Goal: Information Seeking & Learning: Learn about a topic

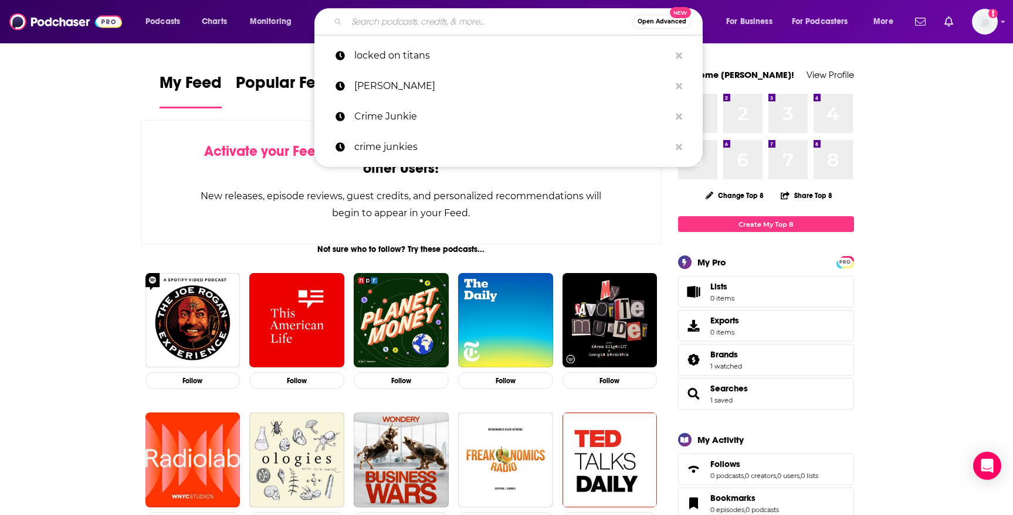
click at [437, 20] on input "Search podcasts, credits, & more..." at bounding box center [490, 21] width 286 height 19
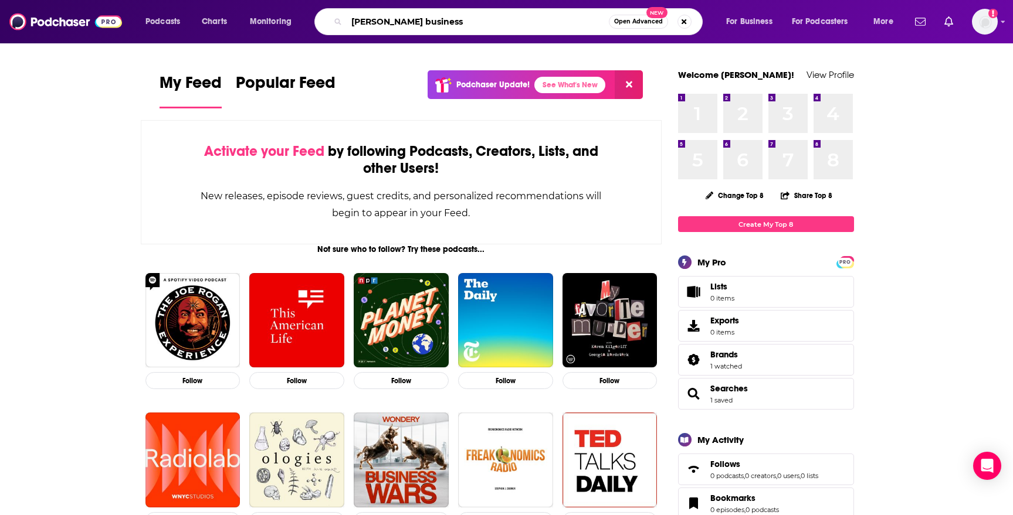
type input "[PERSON_NAME] business"
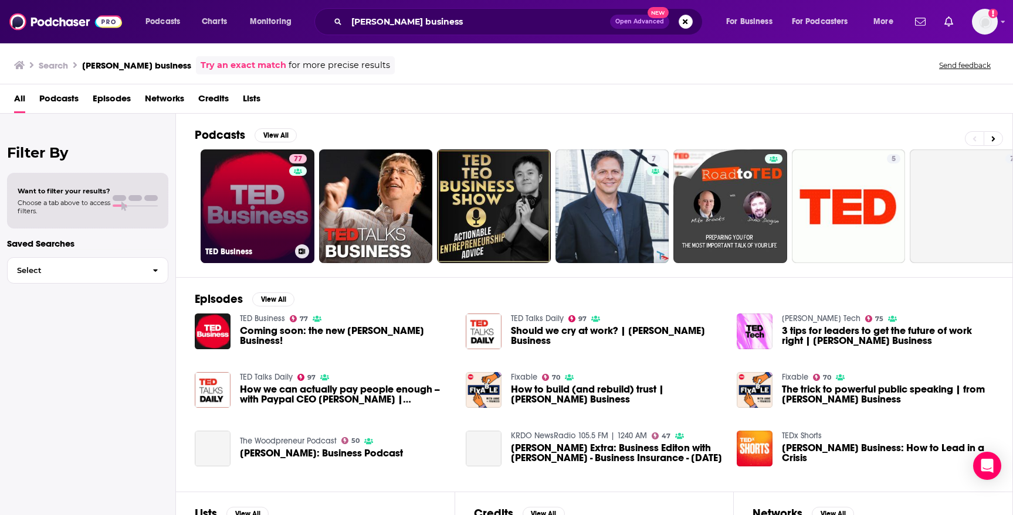
click at [248, 199] on link "77 [PERSON_NAME] Business" at bounding box center [258, 207] width 114 height 114
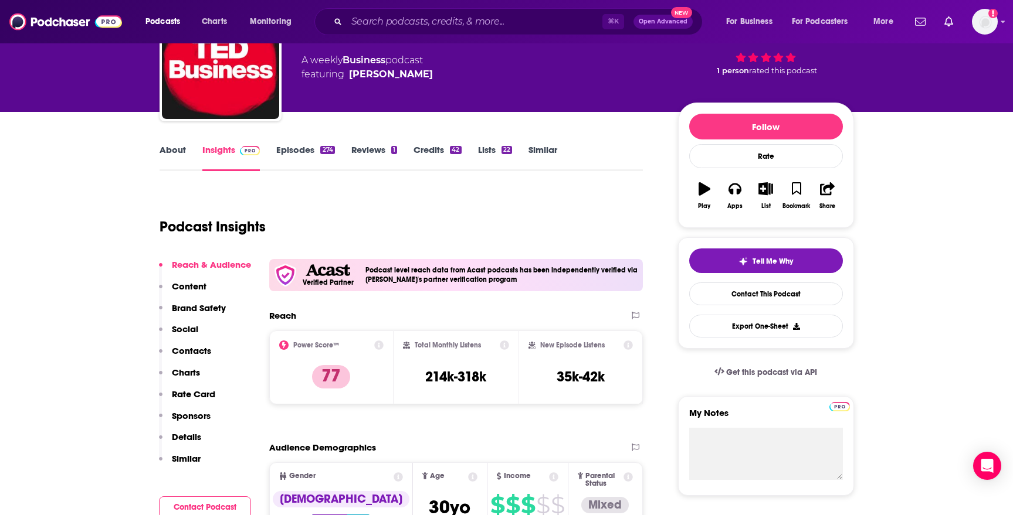
scroll to position [93, 0]
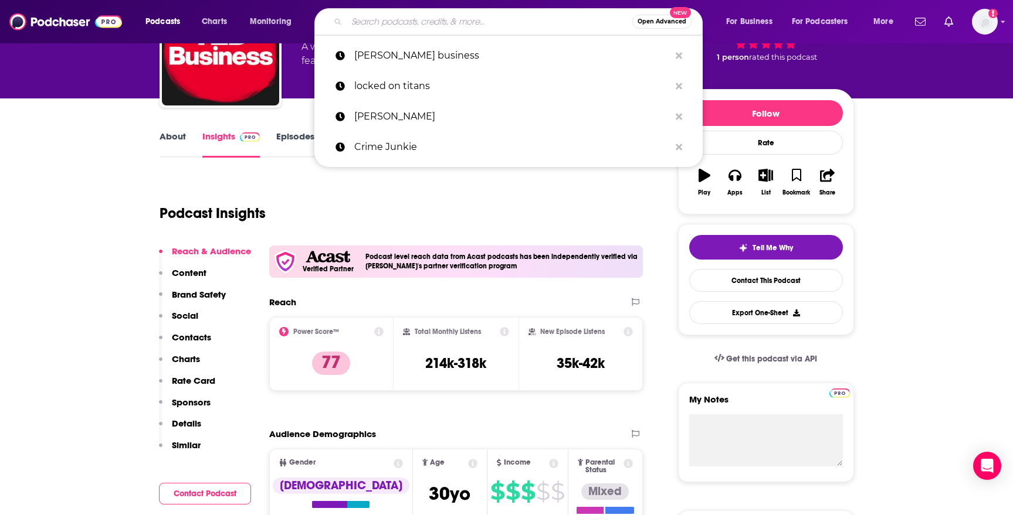
click at [434, 20] on input "Search podcasts, credits, & more..." at bounding box center [490, 21] width 286 height 19
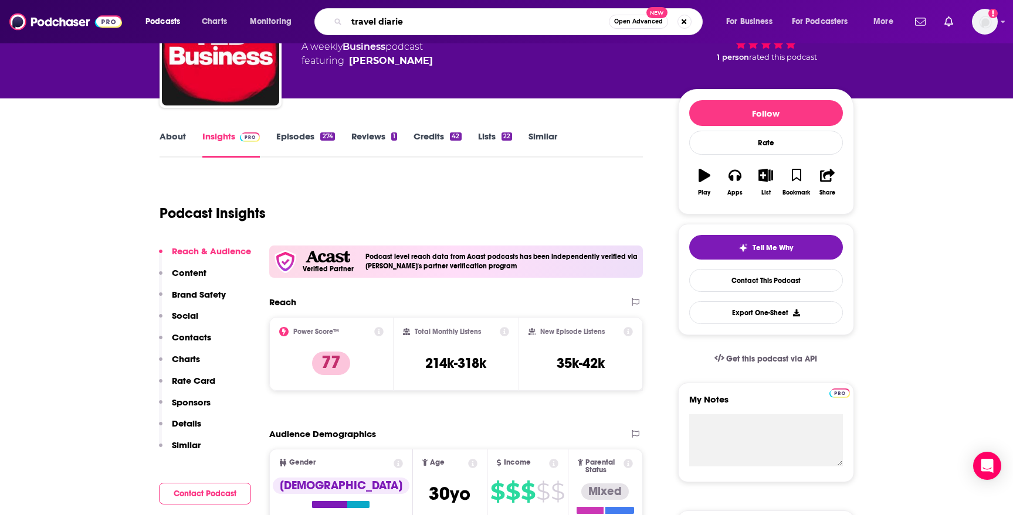
type input "travel diaries"
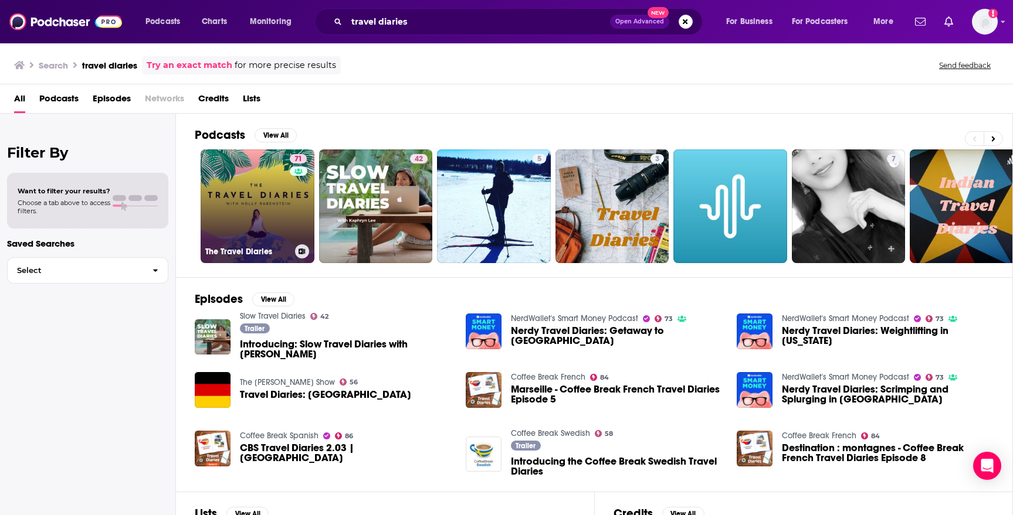
click at [246, 209] on link "71 The Travel Diaries" at bounding box center [258, 207] width 114 height 114
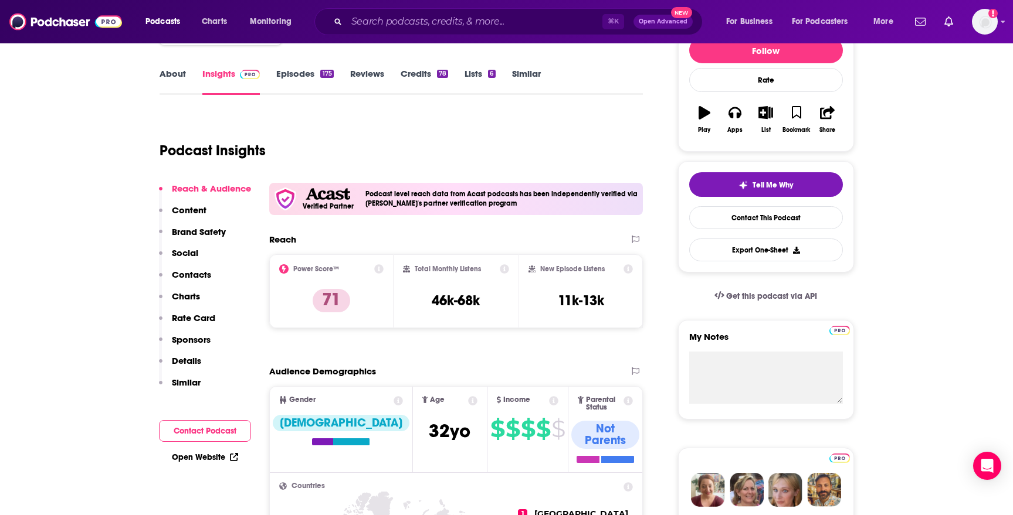
scroll to position [156, 0]
click at [422, 24] on input "Search podcasts, credits, & more..." at bounding box center [475, 21] width 256 height 19
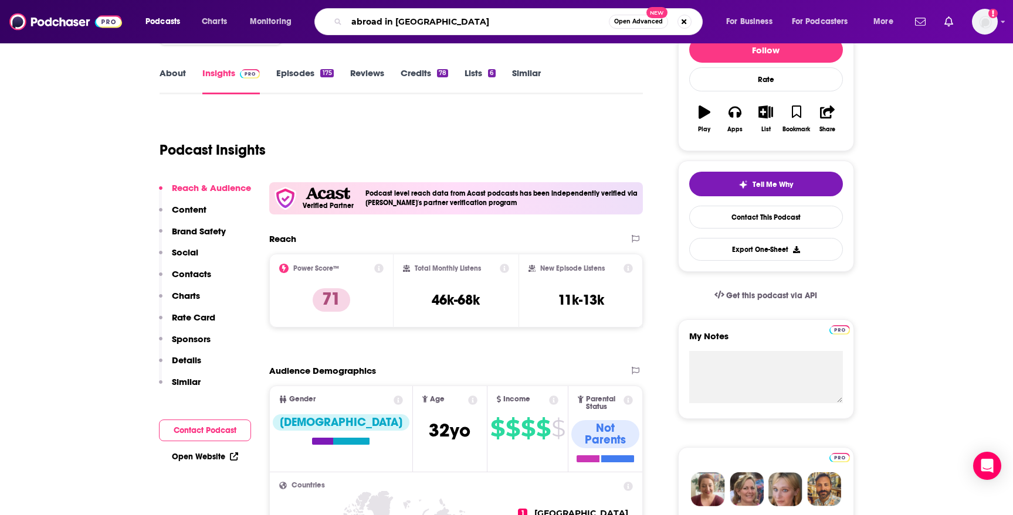
type input "abroad in [GEOGRAPHIC_DATA]"
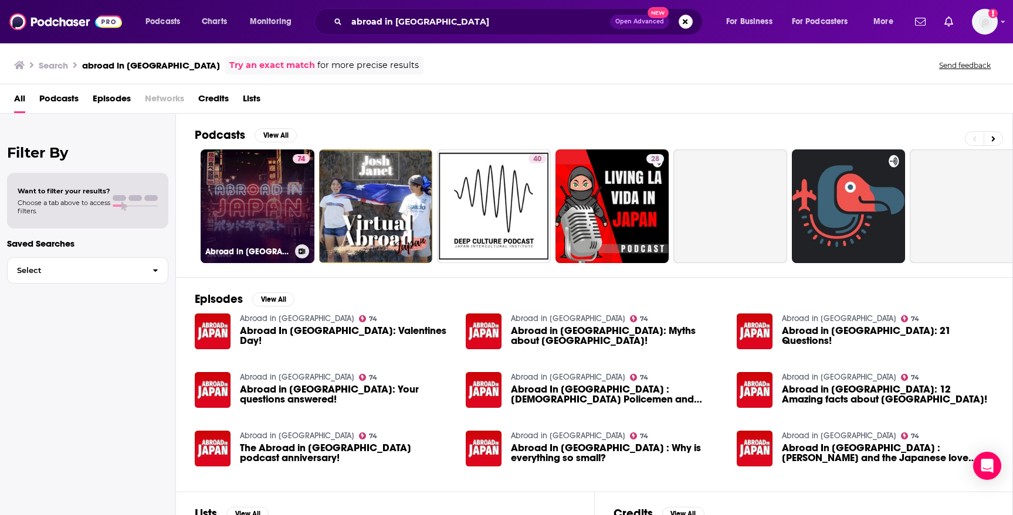
click at [250, 220] on link "74 Abroad in [GEOGRAPHIC_DATA]" at bounding box center [258, 207] width 114 height 114
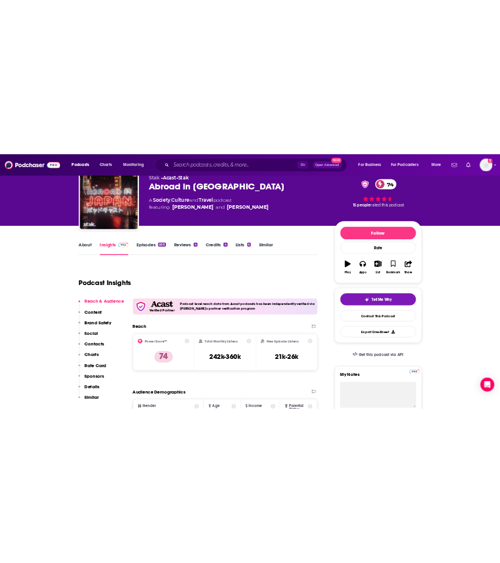
scroll to position [46, 0]
